Goal: Find contact information: Find contact information

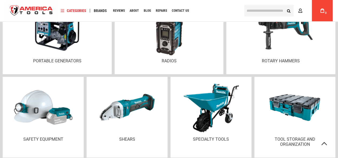
scroll to position [1334, 0]
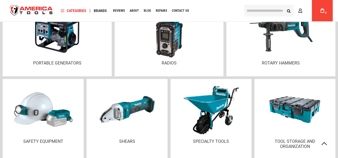
click at [167, 40] on img at bounding box center [168, 31] width 39 height 56
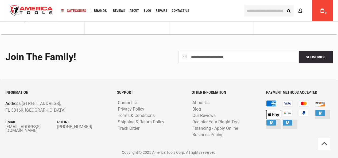
scroll to position [287, 0]
type input "**********"
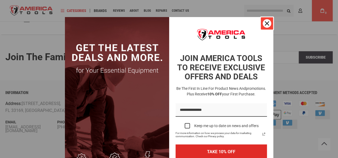
click at [262, 22] on div "Close" at bounding box center [266, 23] width 9 height 9
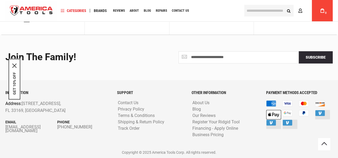
drag, startPoint x: 2, startPoint y: 125, endPoint x: 32, endPoint y: 132, distance: 30.7
click at [32, 132] on div "INFORMATION Address: 1157 NW 159th Dr, Miami, FL 33169, United States Email inf…" at bounding box center [57, 119] width 112 height 57
drag, startPoint x: 52, startPoint y: 125, endPoint x: 56, endPoint y: 129, distance: 5.7
click at [56, 129] on div "Email info@americatools.com" at bounding box center [31, 125] width 52 height 13
drag, startPoint x: 49, startPoint y: 130, endPoint x: 23, endPoint y: 134, distance: 25.4
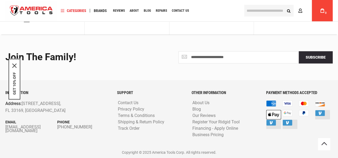
click at [23, 134] on div "INFORMATION Address: 1157 NW 159th Dr, Miami, FL 33169, United States Email inf…" at bounding box center [57, 119] width 112 height 57
click at [6, 128] on div "INFORMATION Address: 1157 NW 159th Dr, Miami, FL 33169, United States Email inf…" at bounding box center [57, 119] width 112 height 57
click at [35, 134] on div "INFORMATION Address: 1157 NW 159th Dr, Miami, FL 33169, United States Email inf…" at bounding box center [57, 119] width 112 height 57
drag, startPoint x: 55, startPoint y: 125, endPoint x: 74, endPoint y: 128, distance: 19.0
click at [74, 128] on div "INFORMATION Address: 1157 NW 159th Dr, Miami, FL 33169, United States Email inf…" at bounding box center [57, 119] width 112 height 57
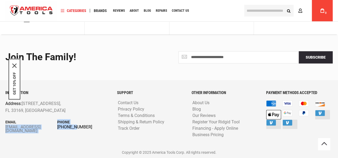
click at [89, 128] on link "[PHONE_NUMBER]" at bounding box center [83, 127] width 52 height 4
click at [95, 113] on div "INFORMATION Address: 1157 NW 159th Dr, Miami, FL 33169, United States Email inf…" at bounding box center [57, 119] width 112 height 57
drag, startPoint x: 3, startPoint y: 126, endPoint x: 4, endPoint y: 129, distance: 3.9
click at [4, 129] on div "INFORMATION Address: 1157 NW 159th Dr, Miami, FL 33169, United States Email inf…" at bounding box center [57, 119] width 112 height 57
click at [6, 128] on div "INFORMATION Address: 1157 NW 159th Dr, Miami, FL 33169, United States Email inf…" at bounding box center [57, 119] width 112 height 57
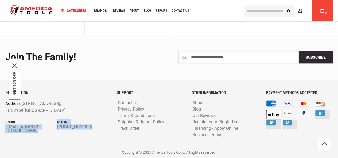
click at [52, 133] on div "INFORMATION Address: 1157 NW 159th Dr, Miami, FL 33169, United States Email inf…" at bounding box center [57, 119] width 112 height 57
drag, startPoint x: 58, startPoint y: 124, endPoint x: 84, endPoint y: 128, distance: 25.6
click at [84, 128] on div "INFORMATION Address: 1157 NW 159th Dr, Miami, FL 33169, United States Email inf…" at bounding box center [57, 119] width 112 height 57
click at [96, 120] on p "Phone" at bounding box center [83, 122] width 52 height 6
drag, startPoint x: 87, startPoint y: 125, endPoint x: 91, endPoint y: 132, distance: 8.5
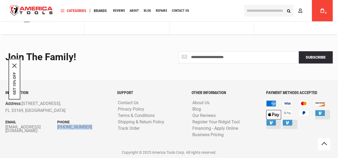
click at [91, 132] on div "INFORMATION Address: 1157 NW 159th Dr, Miami, FL 33169, United States Email inf…" at bounding box center [57, 119] width 112 height 57
copy div "[PHONE_NUMBER]"
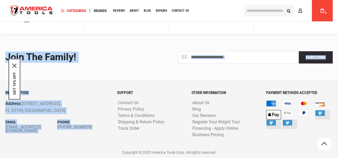
drag, startPoint x: 1, startPoint y: 125, endPoint x: 34, endPoint y: 131, distance: 34.2
click at [34, 131] on div "**********" at bounding box center [169, 97] width 338 height 124
click at [37, 136] on div "INFORMATION Address: 1157 NW 159th Dr, Miami, FL 33169, United States Email inf…" at bounding box center [57, 119] width 112 height 57
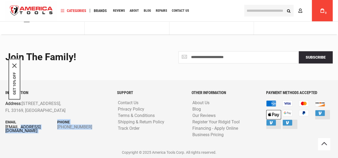
drag, startPoint x: 4, startPoint y: 126, endPoint x: 22, endPoint y: 130, distance: 18.5
click at [22, 130] on div "INFORMATION Address: 1157 NW 159th Dr, Miami, FL 33169, United States Email inf…" at bounding box center [57, 119] width 112 height 57
click at [53, 115] on div "INFORMATION Address: 1157 NW 159th Dr, Miami, FL 33169, United States Email inf…" at bounding box center [57, 119] width 112 height 57
drag, startPoint x: 90, startPoint y: 124, endPoint x: 93, endPoint y: 128, distance: 5.1
click at [93, 128] on div "Phone +1 305-513-9914" at bounding box center [83, 124] width 52 height 10
